Goal: Task Accomplishment & Management: Complete application form

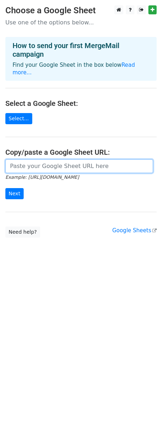
click at [58, 160] on input "url" at bounding box center [79, 166] width 148 height 14
click at [40, 163] on input "url" at bounding box center [79, 166] width 148 height 14
click at [72, 159] on input "url" at bounding box center [79, 166] width 148 height 14
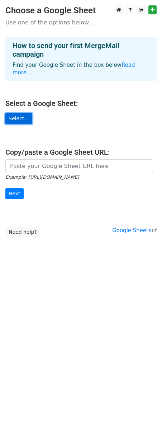
click at [18, 113] on link "Select..." at bounding box center [18, 118] width 27 height 11
click at [22, 113] on link "Select..." at bounding box center [18, 118] width 27 height 11
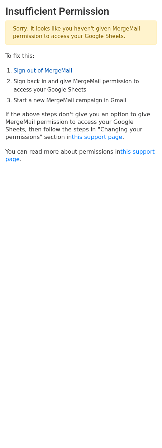
click at [46, 71] on link "Sign out of MergeMail" at bounding box center [43, 70] width 59 height 6
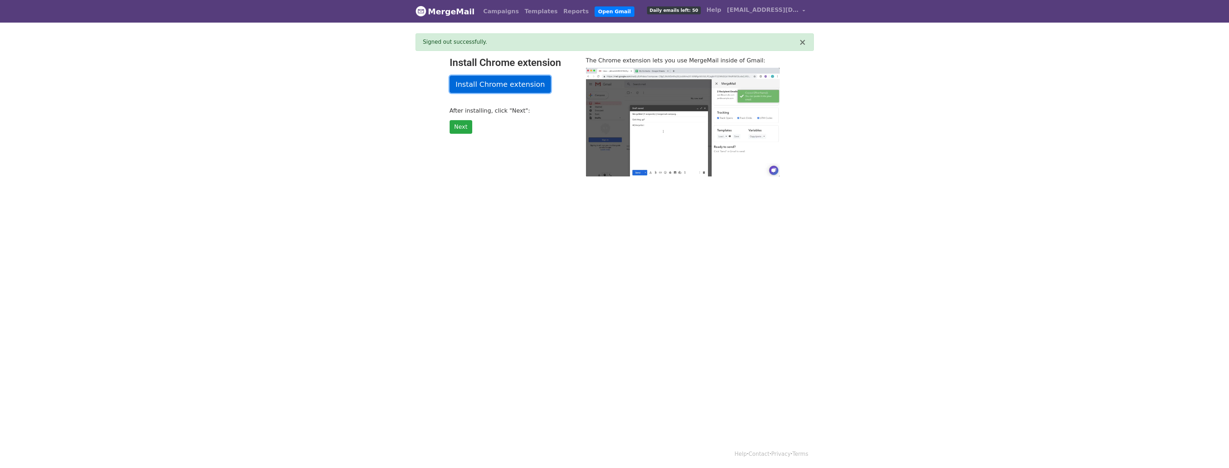
click at [512, 88] on link "Install Chrome extension" at bounding box center [501, 84] width 102 height 17
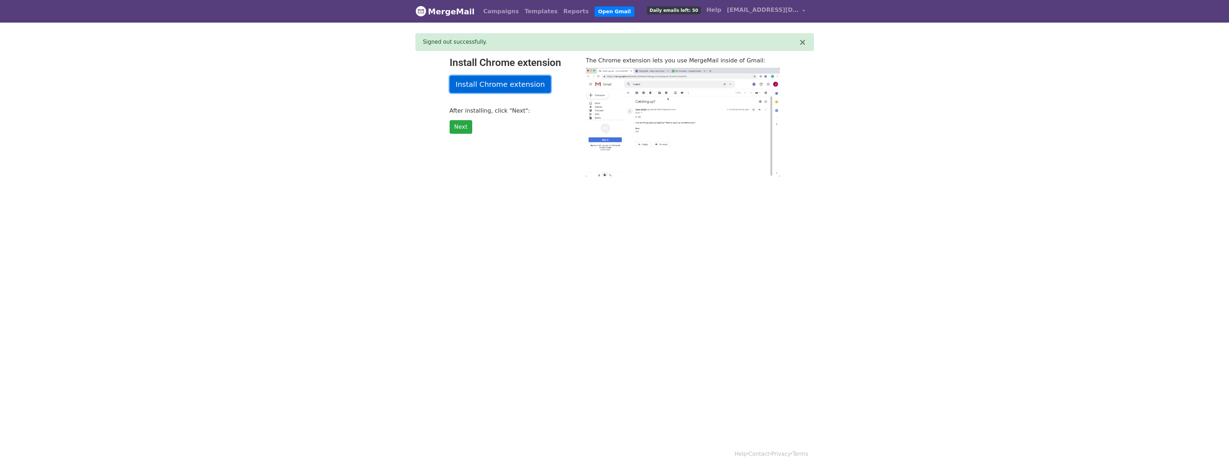
type input "19.76"
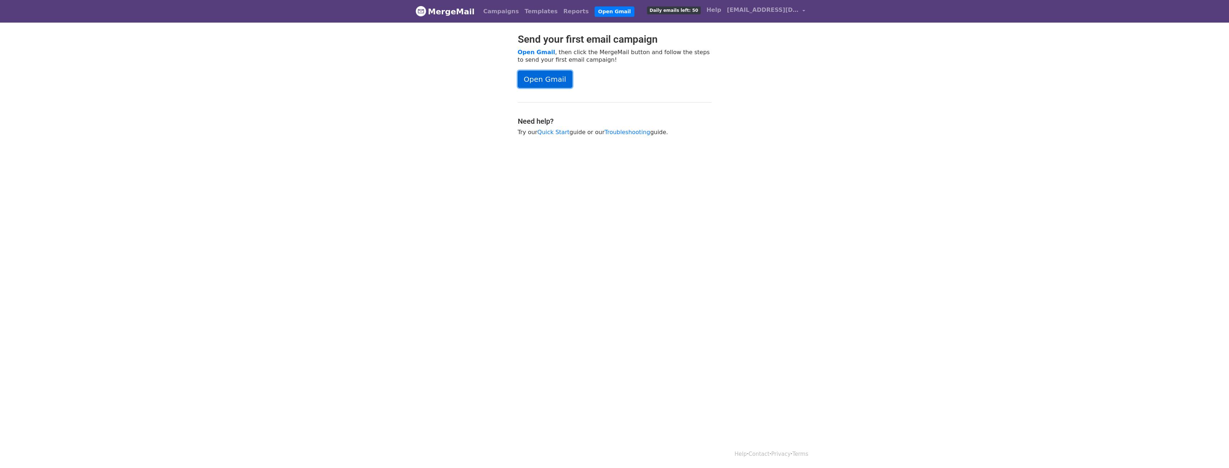
click at [558, 85] on link "Open Gmail" at bounding box center [545, 79] width 55 height 17
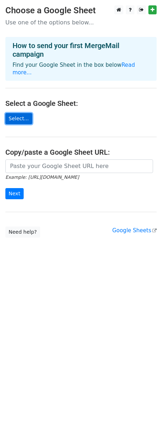
click at [24, 113] on link "Select..." at bounding box center [18, 118] width 27 height 11
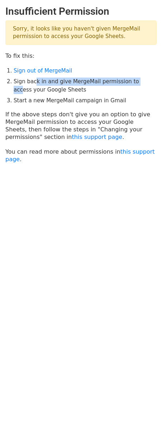
drag, startPoint x: 33, startPoint y: 81, endPoint x: 135, endPoint y: 81, distance: 101.9
click at [135, 81] on li "Sign back in and give MergeMail permission to access your Google Sheets" at bounding box center [85, 86] width 143 height 16
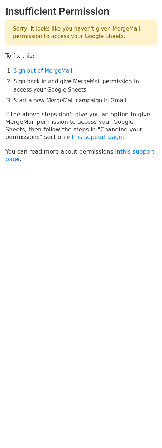
click at [42, 88] on li "Sign back in and give MergeMail permission to access your Google Sheets" at bounding box center [85, 86] width 143 height 16
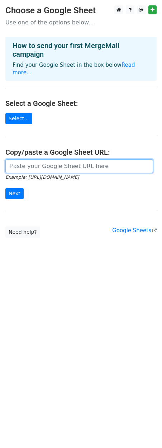
click at [43, 159] on input "url" at bounding box center [79, 166] width 148 height 14
paste input "https://docs.google.com/spreadsheets/d/1-CBstyDtegNfDXrpE4LLwM_RiBfrgdQRGHVz8Ot…"
type input "https://docs.google.com/spreadsheets/d/1-CBstyDtegNfDXrpE4LLwM_RiBfrgdQRGHVz8Ot…"
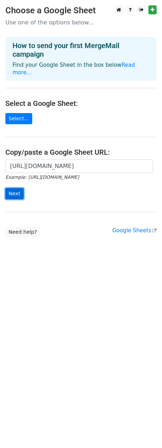
scroll to position [0, 0]
click at [18, 188] on input "Next" at bounding box center [14, 193] width 18 height 11
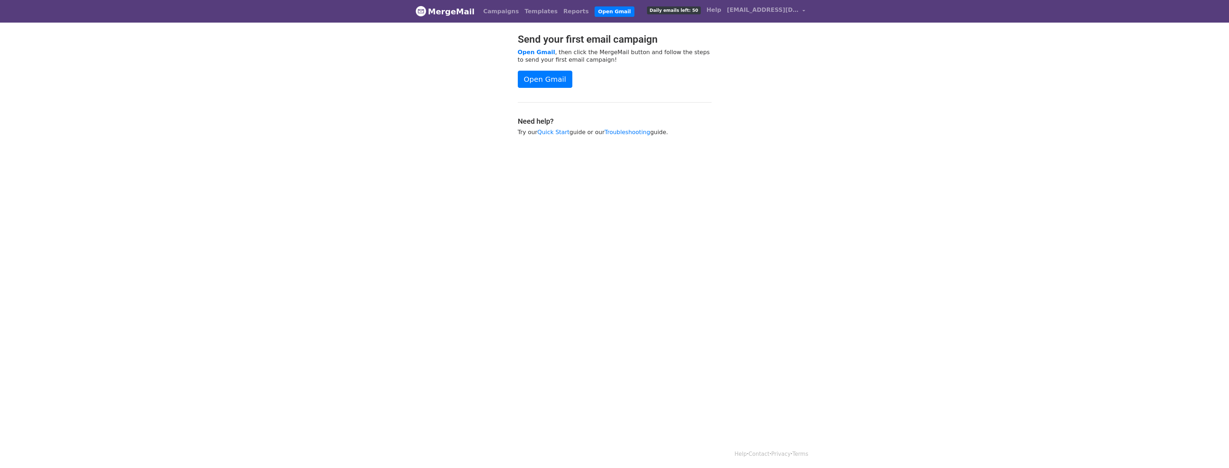
click at [1012, 122] on body "MergeMail Campaigns Templates Reports Open Gmail Daily emails left: 50 Help [EM…" at bounding box center [614, 86] width 1229 height 172
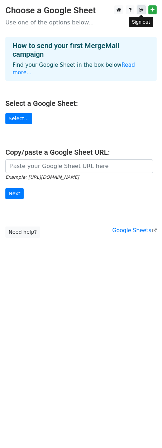
click at [140, 13] on link at bounding box center [141, 9] width 9 height 9
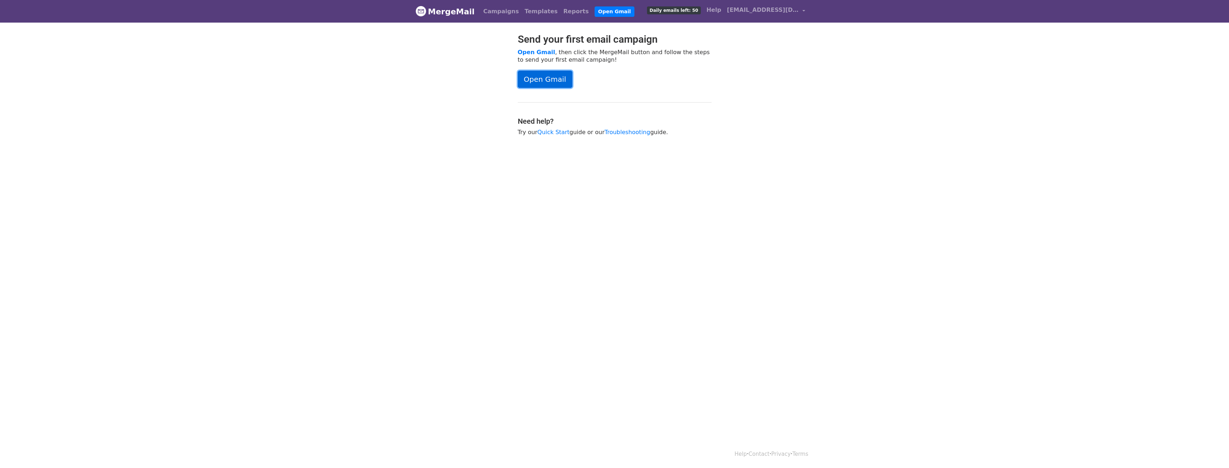
click at [523, 75] on link "Open Gmail" at bounding box center [545, 79] width 55 height 17
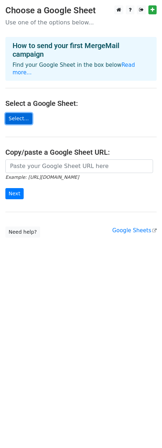
click at [19, 113] on link "Select..." at bounding box center [18, 118] width 27 height 11
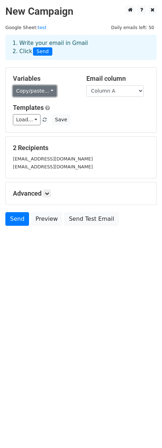
click at [43, 92] on link "Copy/paste..." at bounding box center [35, 90] width 44 height 11
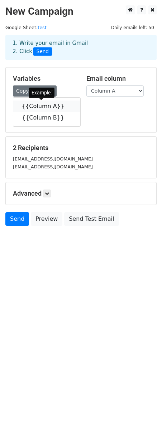
click at [42, 108] on link "{{Column A}}" at bounding box center [46, 106] width 67 height 11
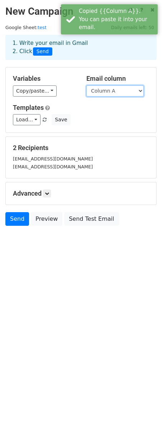
click at [120, 94] on select "Column A Column B" at bounding box center [115, 90] width 57 height 11
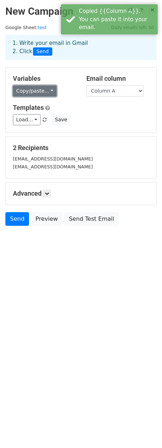
click at [47, 93] on link "Copy/paste..." at bounding box center [35, 90] width 44 height 11
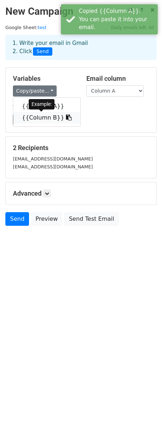
click at [46, 120] on link "{{Column B}}" at bounding box center [46, 117] width 67 height 11
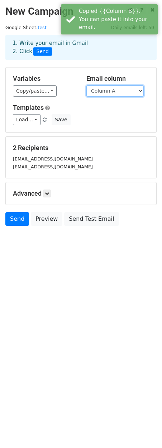
click at [115, 92] on select "Column A Column B" at bounding box center [115, 90] width 57 height 11
click at [87, 85] on select "Column A Column B" at bounding box center [115, 90] width 57 height 11
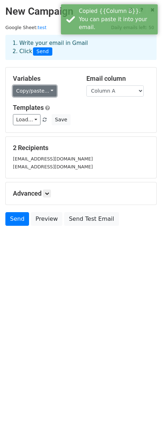
click at [45, 90] on link "Copy/paste..." at bounding box center [35, 90] width 44 height 11
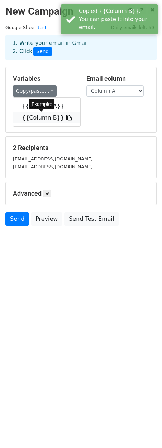
click at [49, 122] on link "{{Column B}}" at bounding box center [46, 117] width 67 height 11
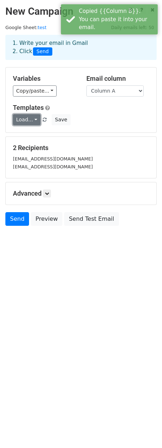
click at [33, 120] on link "Load..." at bounding box center [27, 119] width 28 height 11
click at [78, 101] on div "Variables Copy/paste... {{Column A}} {{Column B}} Email column Column A Column …" at bounding box center [81, 99] width 151 height 65
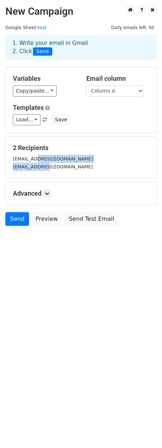
drag, startPoint x: 33, startPoint y: 159, endPoint x: 43, endPoint y: 166, distance: 11.9
click at [43, 166] on div "guillaumeberry2@gmail.com vincentberry@outlook.fr" at bounding box center [81, 163] width 147 height 16
click at [43, 166] on small "[EMAIL_ADDRESS][DOMAIN_NAME]" at bounding box center [53, 166] width 80 height 5
drag, startPoint x: 27, startPoint y: 156, endPoint x: 63, endPoint y: 163, distance: 36.5
click at [63, 163] on div "guillaumeberry2@gmail.com vincentberry@outlook.fr" at bounding box center [81, 163] width 147 height 16
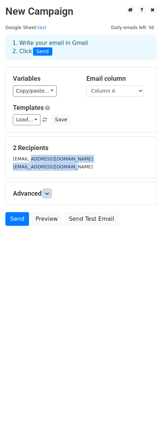
click at [46, 193] on link at bounding box center [47, 194] width 8 height 8
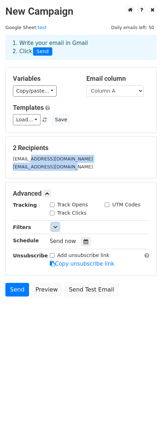
click at [56, 230] on link at bounding box center [55, 227] width 8 height 8
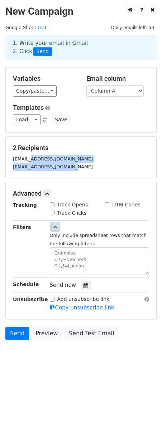
click at [56, 230] on link at bounding box center [55, 227] width 8 height 8
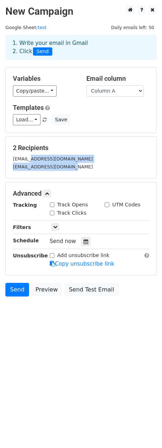
click at [97, 174] on div "2 Recipients guillaumeberry2@gmail.com vincentberry@outlook.fr" at bounding box center [81, 157] width 151 height 41
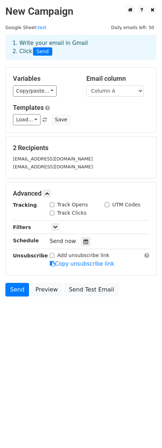
click at [72, 172] on div "2 Recipients guillaumeberry2@gmail.com vincentberry@outlook.fr" at bounding box center [81, 157] width 151 height 41
drag, startPoint x: 66, startPoint y: 167, endPoint x: 2, endPoint y: 171, distance: 64.4
click at [2, 171] on main "New Campaign Daily emails left: 50 Google Sheet: test 1. Write your email in Gm…" at bounding box center [81, 152] width 162 height 295
click at [55, 179] on form "Variables Copy/paste... {{Column A}} {{Column B}} Email column Column A Column …" at bounding box center [80, 183] width 151 height 233
click at [54, 205] on input "Track Opens" at bounding box center [52, 204] width 5 height 5
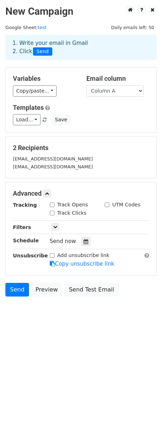
checkbox input "true"
click at [55, 214] on div "Track Clicks" at bounding box center [68, 213] width 37 height 8
click at [55, 213] on div "Track Clicks" at bounding box center [68, 213] width 37 height 8
click at [50, 213] on input "Track Clicks" at bounding box center [52, 213] width 5 height 5
checkbox input "true"
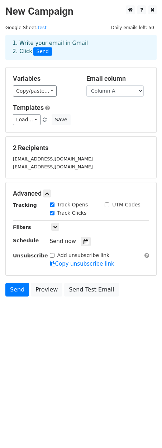
click at [105, 205] on input "UTM Codes" at bounding box center [107, 204] width 5 height 5
checkbox input "true"
drag, startPoint x: 31, startPoint y: 163, endPoint x: 56, endPoint y: 170, distance: 26.0
click at [56, 170] on div "[EMAIL_ADDRESS][DOMAIN_NAME]" at bounding box center [81, 167] width 147 height 8
click at [41, 160] on small "[EMAIL_ADDRESS][DOMAIN_NAME]" at bounding box center [53, 158] width 80 height 5
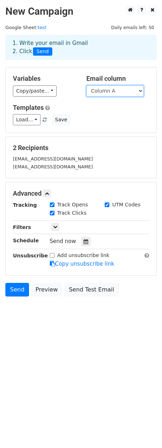
click at [98, 89] on select "Column A Column B" at bounding box center [115, 90] width 57 height 11
click at [87, 85] on select "Column A Column B" at bounding box center [115, 90] width 57 height 11
click at [109, 94] on select "Column A Column B" at bounding box center [115, 90] width 57 height 11
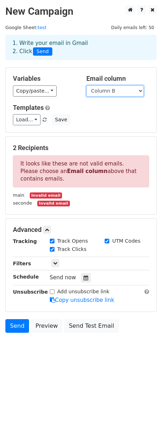
select select "Column A"
click at [87, 85] on select "Column A Column B" at bounding box center [115, 90] width 57 height 11
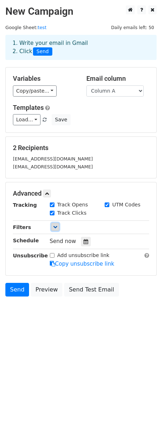
click at [57, 226] on icon at bounding box center [55, 227] width 4 height 4
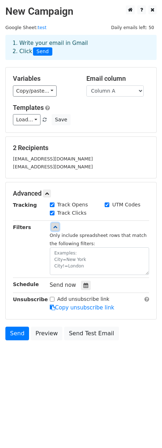
click at [57, 226] on icon at bounding box center [55, 227] width 4 height 4
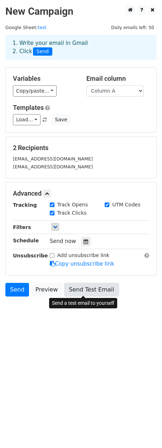
click at [81, 285] on link "Send Test Email" at bounding box center [91, 290] width 55 height 14
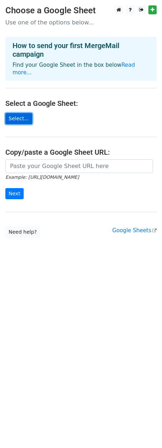
click at [24, 113] on link "Select..." at bounding box center [18, 118] width 27 height 11
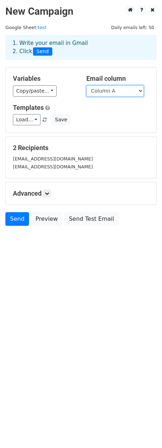
click at [112, 95] on select "Column A Column B" at bounding box center [115, 90] width 57 height 11
click at [87, 85] on select "Column A Column B" at bounding box center [115, 90] width 57 height 11
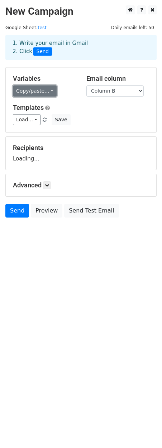
click at [46, 95] on link "Copy/paste..." at bounding box center [35, 90] width 44 height 11
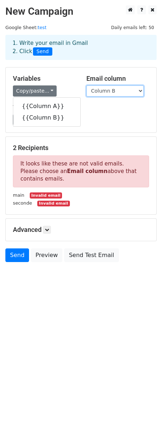
click at [109, 93] on select "Column A Column B" at bounding box center [115, 90] width 57 height 11
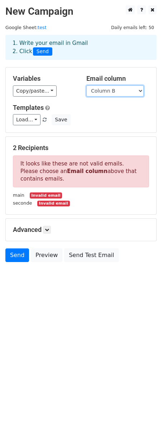
select select "Column A"
click at [87, 85] on select "Column A Column B" at bounding box center [115, 90] width 57 height 11
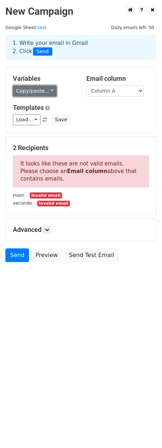
click at [41, 94] on link "Copy/paste..." at bounding box center [35, 90] width 44 height 11
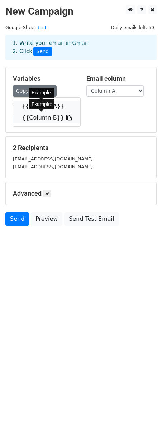
drag, startPoint x: 41, startPoint y: 110, endPoint x: 39, endPoint y: 122, distance: 12.7
click at [39, 122] on div "{{Column A}} {{Column B}}" at bounding box center [47, 111] width 68 height 29
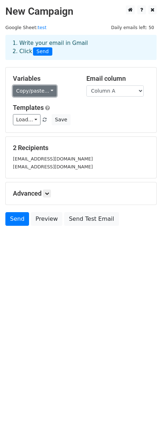
click at [38, 93] on link "Copy/paste..." at bounding box center [35, 90] width 44 height 11
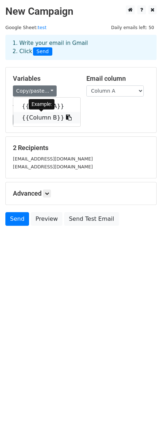
click at [39, 116] on link "{{Column B}}" at bounding box center [46, 117] width 67 height 11
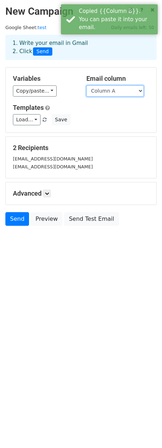
click at [114, 89] on select "Column A Column B" at bounding box center [115, 90] width 57 height 11
click at [87, 85] on select "Column A Column B" at bounding box center [115, 90] width 57 height 11
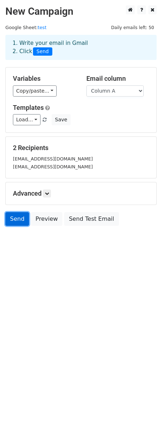
click at [17, 218] on link "Send" at bounding box center [17, 219] width 24 height 14
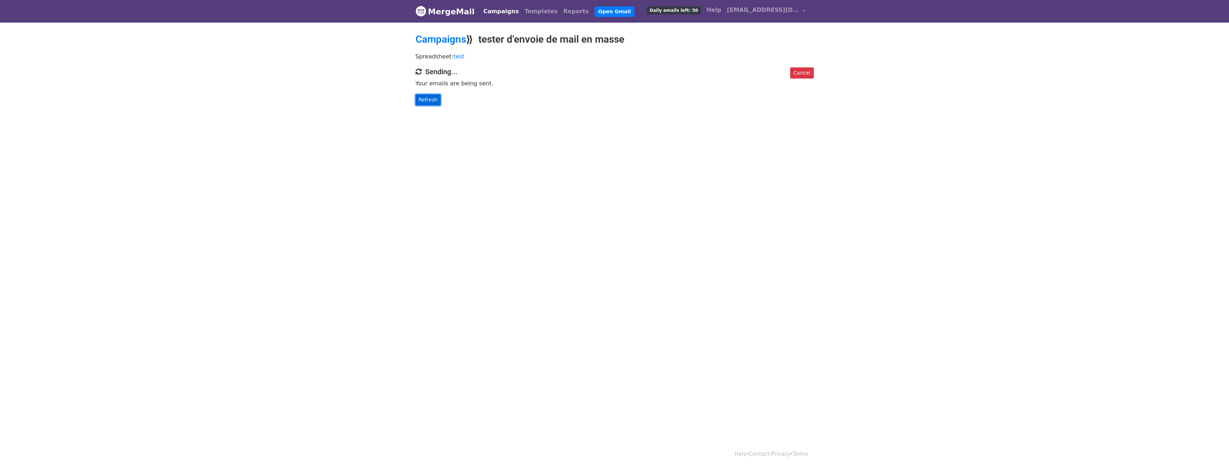
click at [424, 98] on link "Refresh" at bounding box center [428, 99] width 25 height 11
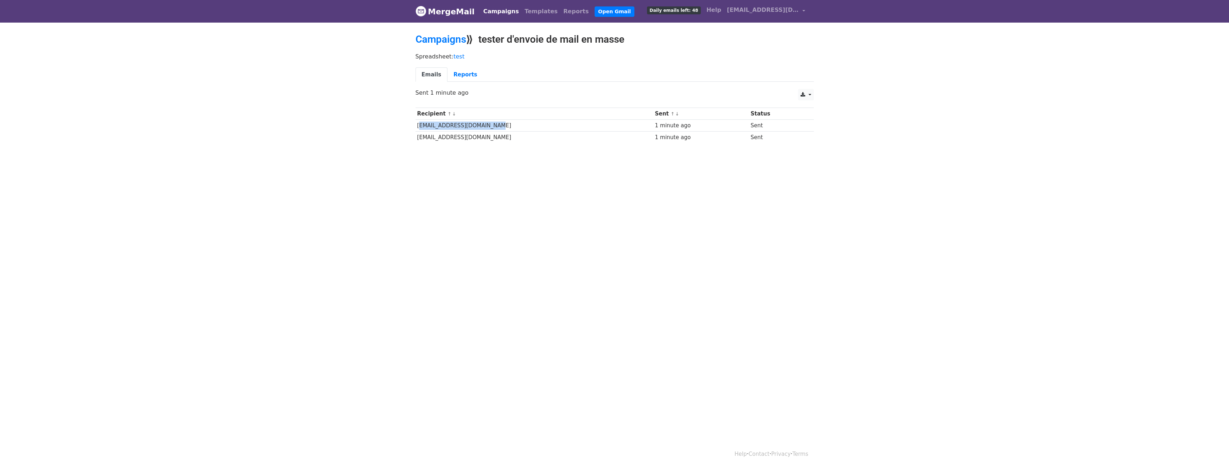
drag, startPoint x: 418, startPoint y: 121, endPoint x: 487, endPoint y: 126, distance: 69.8
click at [487, 126] on td "[EMAIL_ADDRESS][DOMAIN_NAME]" at bounding box center [535, 126] width 238 height 12
click at [455, 70] on link "Reports" at bounding box center [466, 74] width 36 height 15
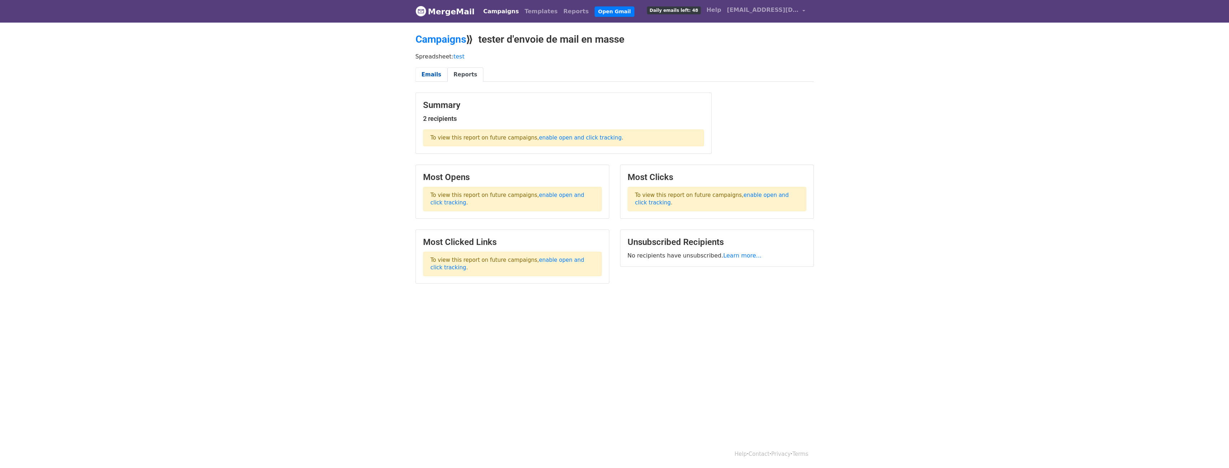
click at [432, 71] on link "Emails" at bounding box center [432, 74] width 32 height 15
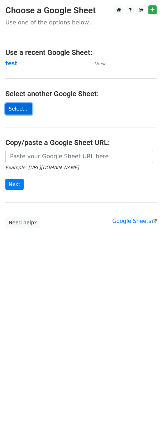
click at [27, 107] on link "Select..." at bounding box center [18, 108] width 27 height 11
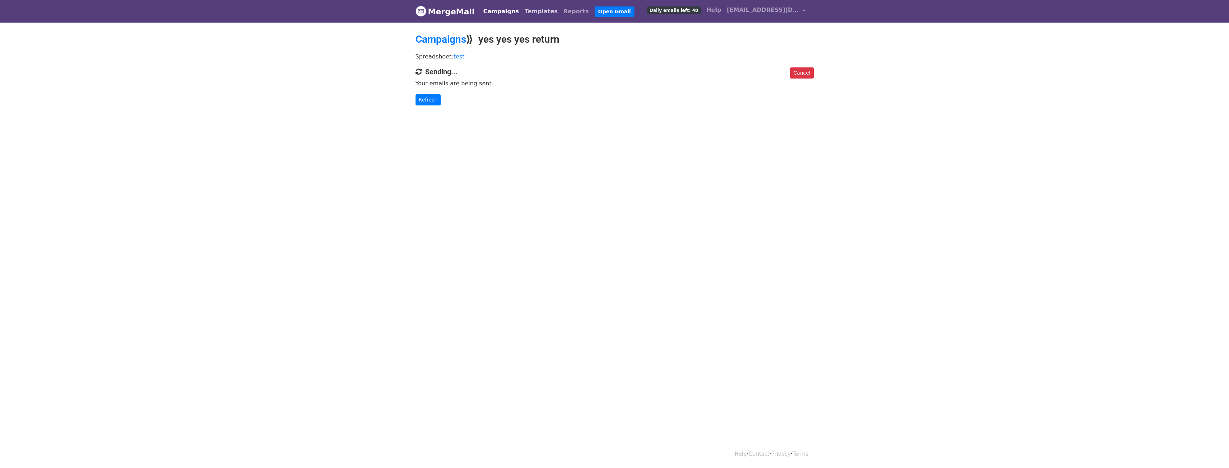
click at [523, 13] on link "Templates" at bounding box center [541, 11] width 39 height 14
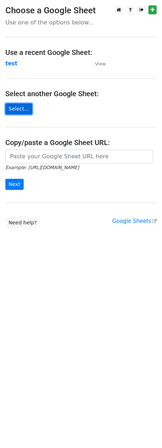
click at [13, 107] on link "Select..." at bounding box center [18, 108] width 27 height 11
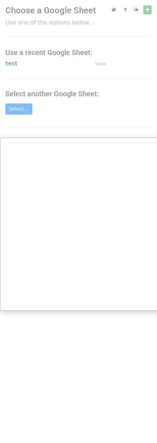
click at [12, 63] on div at bounding box center [81, 224] width 162 height 448
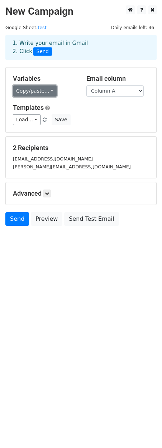
click at [45, 95] on link "Copy/paste..." at bounding box center [35, 90] width 44 height 11
click at [42, 90] on link "Copy/paste..." at bounding box center [35, 90] width 44 height 11
click at [48, 192] on icon at bounding box center [47, 193] width 4 height 4
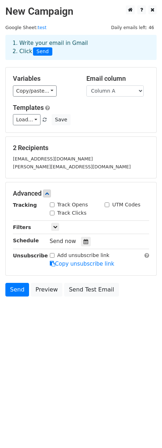
click at [50, 204] on input "Track Opens" at bounding box center [52, 204] width 5 height 5
checkbox input "true"
click at [53, 212] on input "Track Clicks" at bounding box center [52, 213] width 5 height 5
checkbox input "true"
click at [109, 204] on input "UTM Codes" at bounding box center [107, 204] width 5 height 5
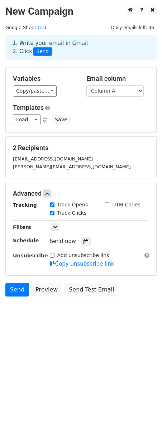
checkbox input "true"
click at [14, 291] on link "Send" at bounding box center [17, 290] width 24 height 14
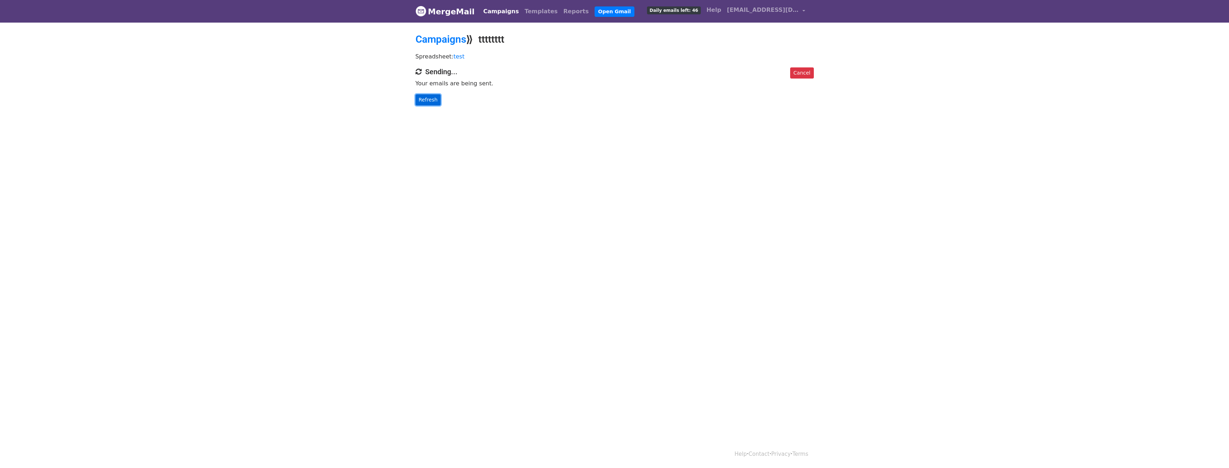
click at [422, 103] on link "Refresh" at bounding box center [428, 99] width 25 height 11
click at [424, 103] on link "Refresh" at bounding box center [428, 99] width 25 height 11
click at [430, 102] on link "Refresh" at bounding box center [428, 99] width 25 height 11
click at [418, 104] on link "Refresh" at bounding box center [428, 99] width 25 height 11
click at [420, 102] on link "Refresh" at bounding box center [428, 99] width 25 height 11
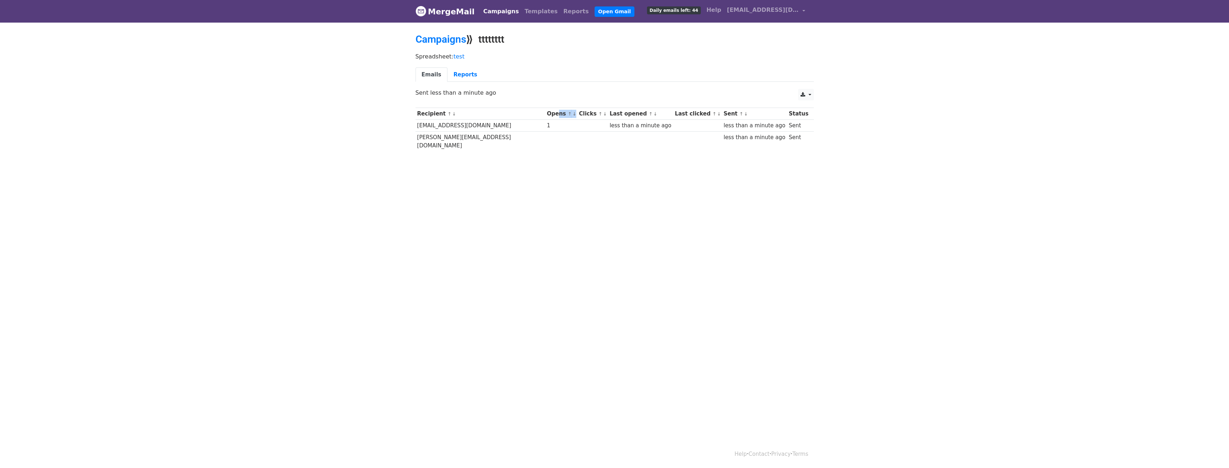
drag, startPoint x: 522, startPoint y: 115, endPoint x: 536, endPoint y: 115, distance: 14.0
click at [545, 115] on th "Opens ↑ ↓" at bounding box center [561, 114] width 32 height 12
drag, startPoint x: 581, startPoint y: 111, endPoint x: 601, endPoint y: 116, distance: 20.5
click at [608, 117] on th "Last opened ↑ ↓" at bounding box center [640, 114] width 65 height 12
click at [608, 115] on th "Last opened ↑ ↓" at bounding box center [640, 114] width 65 height 12
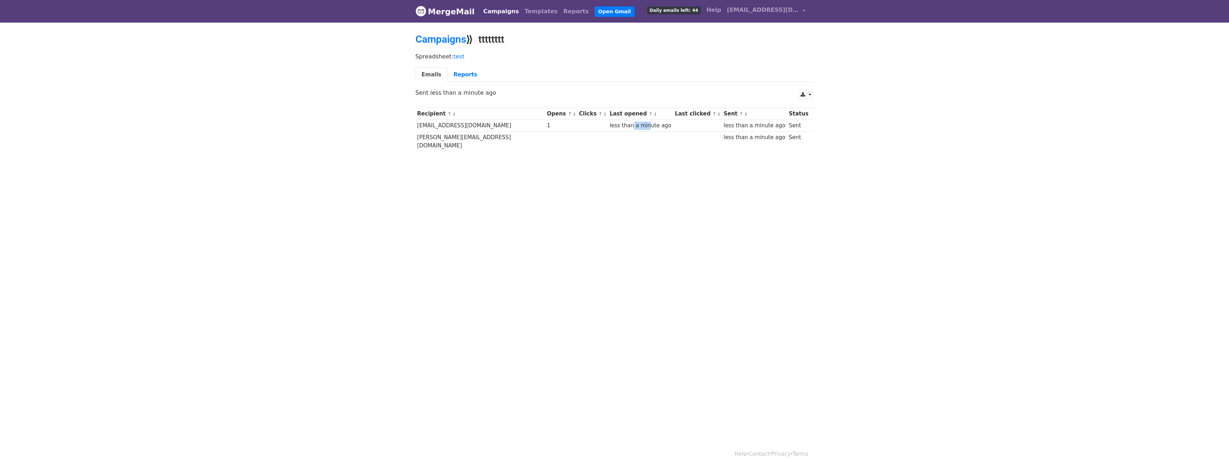
drag, startPoint x: 599, startPoint y: 123, endPoint x: 614, endPoint y: 121, distance: 15.1
click at [614, 122] on div "less than a minute ago" at bounding box center [641, 126] width 62 height 8
drag, startPoint x: 557, startPoint y: 116, endPoint x: 581, endPoint y: 115, distance: 24.1
click at [596, 115] on th "Clicks ↑ ↓" at bounding box center [612, 114] width 32 height 12
click at [596, 114] on th "Clicks ↑ ↓" at bounding box center [612, 114] width 32 height 12
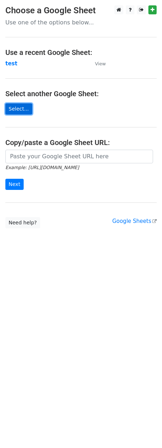
click at [19, 104] on link "Select..." at bounding box center [18, 108] width 27 height 11
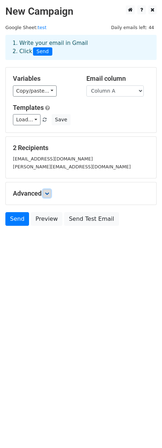
click at [51, 193] on link at bounding box center [47, 194] width 8 height 8
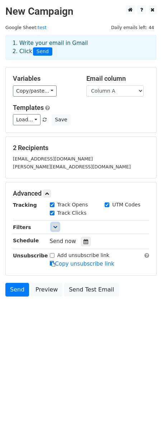
click at [52, 230] on link at bounding box center [55, 227] width 8 height 8
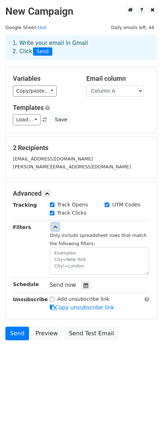
click at [53, 227] on icon at bounding box center [55, 227] width 4 height 4
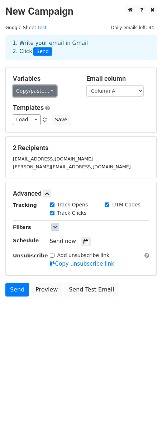
click at [43, 94] on link "Copy/paste..." at bounding box center [35, 90] width 44 height 11
click at [45, 93] on link "Copy/paste..." at bounding box center [35, 90] width 44 height 11
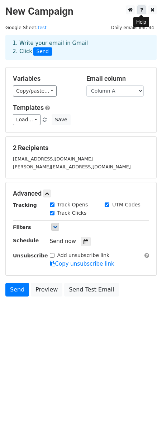
click at [139, 8] on link at bounding box center [141, 9] width 9 height 9
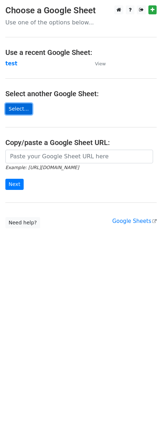
click at [17, 104] on link "Select..." at bounding box center [18, 108] width 27 height 11
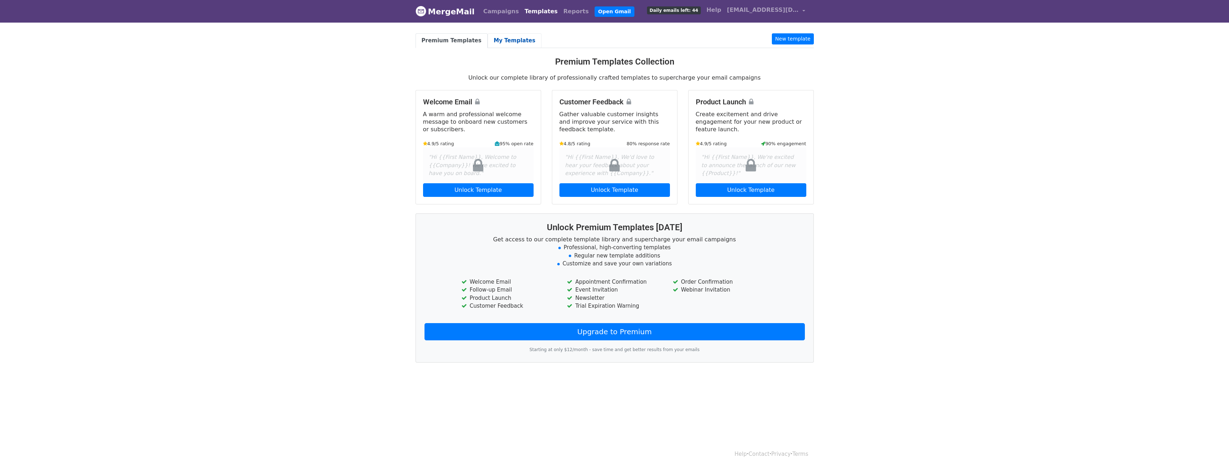
click at [513, 42] on link "My Templates" at bounding box center [515, 40] width 54 height 15
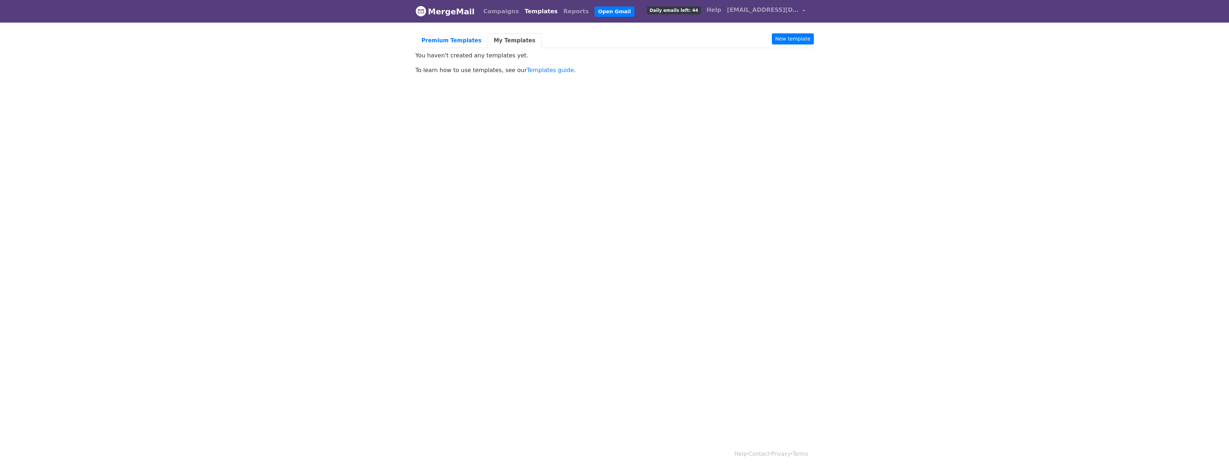
click at [522, 12] on link "Templates" at bounding box center [541, 11] width 39 height 14
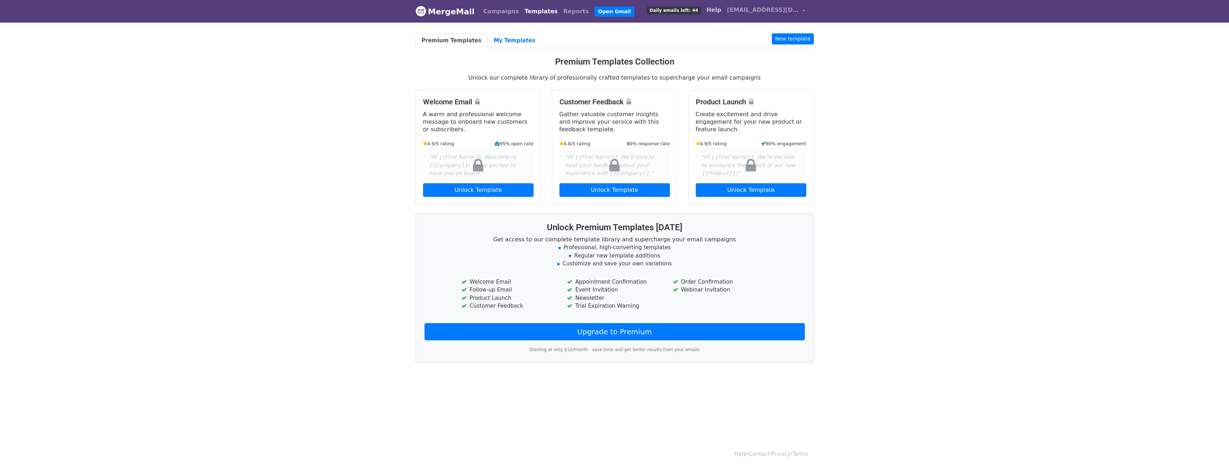
click at [716, 10] on link "Help" at bounding box center [714, 10] width 20 height 14
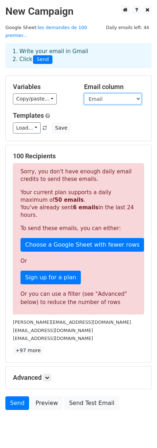
click at [98, 93] on select "Numéro Type Nom Email" at bounding box center [112, 98] width 57 height 11
click at [84, 93] on select "Numéro Type Nom Email" at bounding box center [112, 98] width 57 height 11
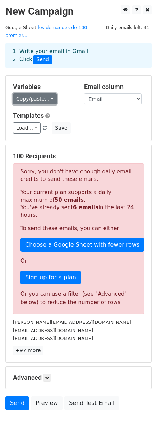
click at [39, 93] on link "Copy/paste..." at bounding box center [35, 98] width 44 height 11
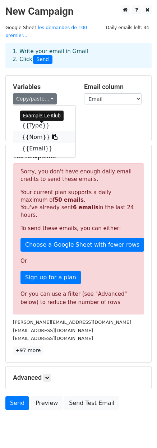
click at [32, 131] on link "{{Nom}}" at bounding box center [44, 136] width 62 height 11
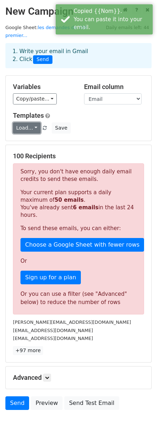
click at [33, 122] on link "Load..." at bounding box center [27, 127] width 28 height 11
click at [31, 139] on h6 "No templates saved" at bounding box center [46, 145] width 67 height 12
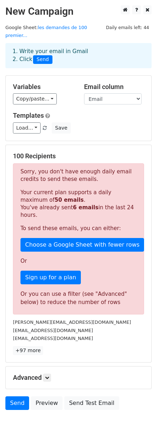
drag, startPoint x: 43, startPoint y: 165, endPoint x: 88, endPoint y: 172, distance: 45.1
click at [88, 172] on p "Sorry, you don't have enough daily email credits to send these emails." at bounding box center [78, 175] width 116 height 15
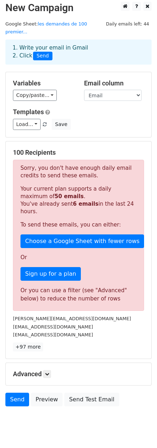
scroll to position [7, 0]
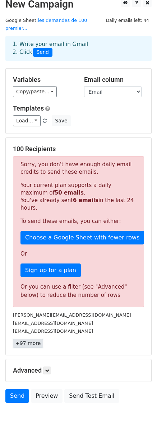
click at [33, 339] on link "+97 more" at bounding box center [28, 343] width 30 height 9
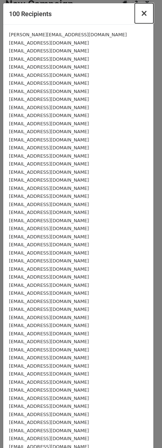
click at [141, 13] on span "×" at bounding box center [144, 13] width 7 height 10
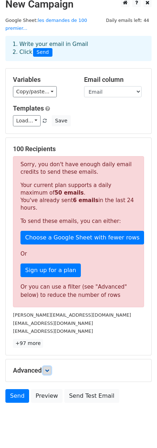
click at [51, 366] on link at bounding box center [47, 370] width 8 height 8
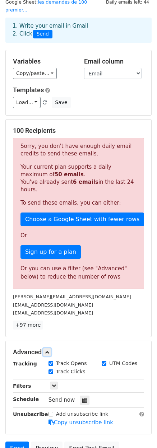
scroll to position [78, 0]
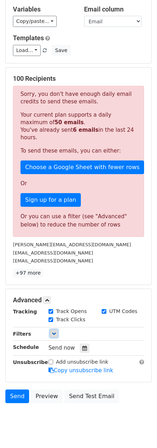
click at [57, 330] on link at bounding box center [54, 334] width 8 height 8
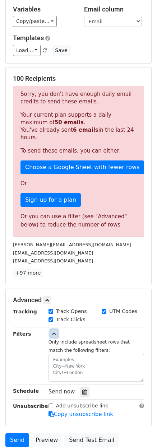
click at [57, 330] on link at bounding box center [54, 334] width 8 height 8
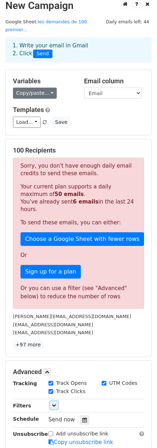
scroll to position [0, 0]
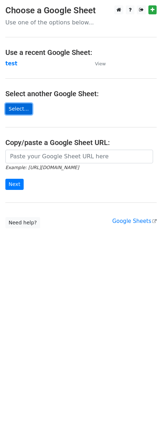
click at [22, 112] on link "Select..." at bounding box center [18, 108] width 27 height 11
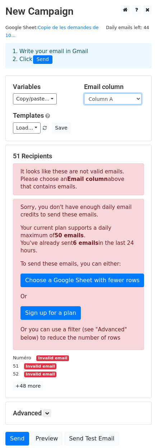
click at [113, 93] on select "Column A Column B Column C Column D" at bounding box center [112, 98] width 57 height 11
select select "Column D"
click at [84, 93] on select "Column A Column B Column C Column D" at bounding box center [112, 98] width 57 height 11
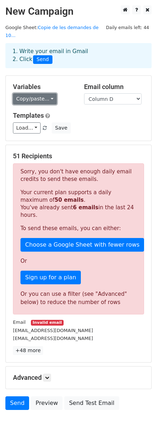
click at [43, 93] on link "Copy/paste..." at bounding box center [35, 98] width 44 height 11
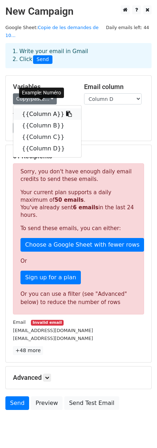
click at [38, 108] on link "{{Column A}}" at bounding box center [47, 113] width 68 height 11
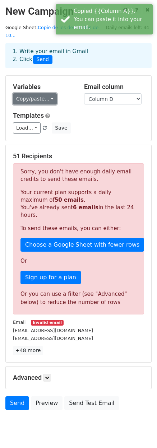
click at [44, 93] on link "Copy/paste..." at bounding box center [35, 98] width 44 height 11
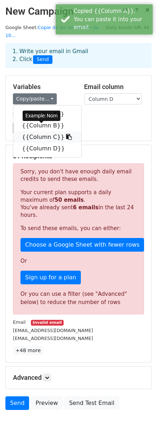
click at [43, 131] on link "{{Column C}}" at bounding box center [47, 136] width 68 height 11
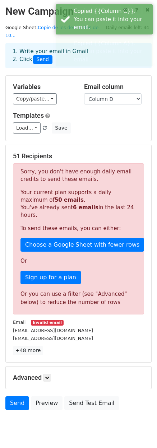
click at [62, 76] on div "Variables Copy/paste... {{Column A}} {{Column B}} {{Column C}} {{Column D}} Ema…" at bounding box center [78, 108] width 145 height 65
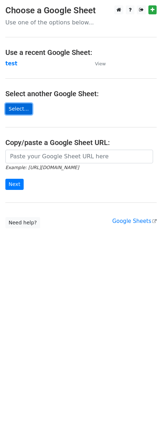
click at [21, 108] on link "Select..." at bounding box center [18, 108] width 27 height 11
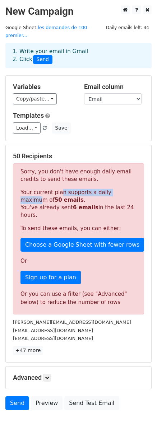
drag, startPoint x: 55, startPoint y: 184, endPoint x: 116, endPoint y: 185, distance: 61.4
click at [116, 189] on p "Your current plan supports a daily maximum of 50 emails . You've already sent 6…" at bounding box center [78, 204] width 116 height 30
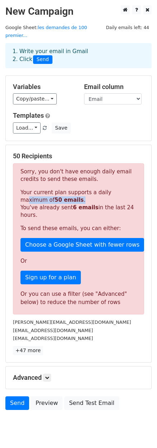
drag, startPoint x: 107, startPoint y: 185, endPoint x: 63, endPoint y: 195, distance: 44.9
click at [63, 195] on p "Your current plan supports a daily maximum of 50 emails . You've already sent 6…" at bounding box center [78, 204] width 116 height 30
